Goal: Check status: Check status

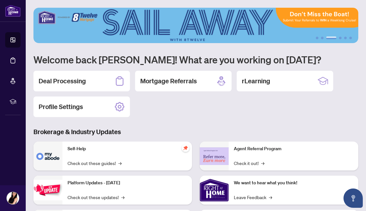
scroll to position [12, 0]
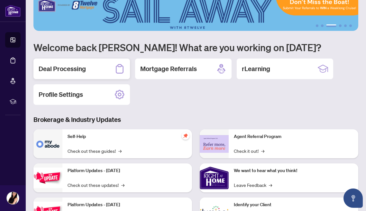
click at [84, 71] on h2 "Deal Processing" at bounding box center [62, 68] width 47 height 9
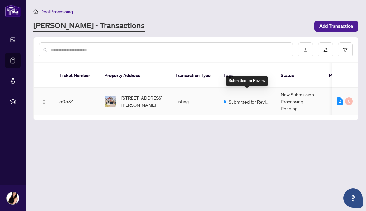
click at [242, 98] on span "Submitted for Review" at bounding box center [250, 101] width 42 height 7
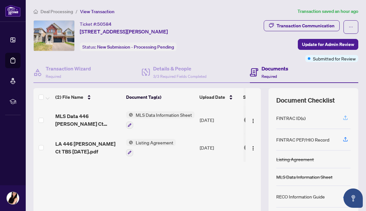
click at [345, 120] on icon "button" at bounding box center [346, 118] width 6 height 6
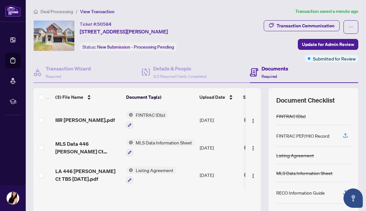
click at [326, 45] on div "Submitted for Review" at bounding box center [332, 46] width 42 height 10
click at [314, 42] on span "Update for Admin Review" at bounding box center [328, 44] width 52 height 10
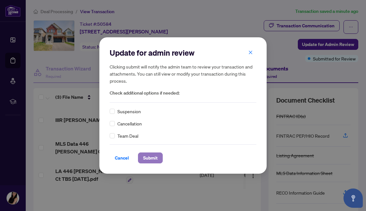
click at [147, 162] on span "Submit" at bounding box center [150, 158] width 14 height 10
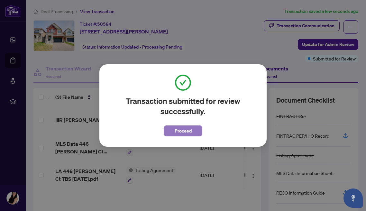
click at [179, 130] on span "Proceed" at bounding box center [183, 131] width 17 height 10
